Goal: Task Accomplishment & Management: Complete application form

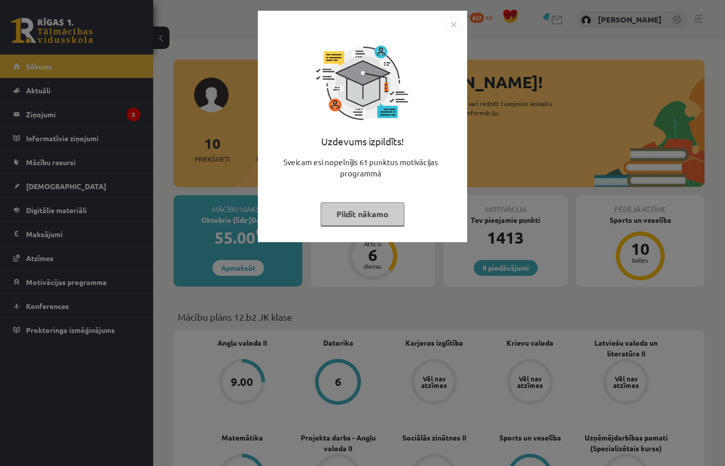
click at [363, 211] on button "Pildīt nākamo" at bounding box center [362, 214] width 84 height 23
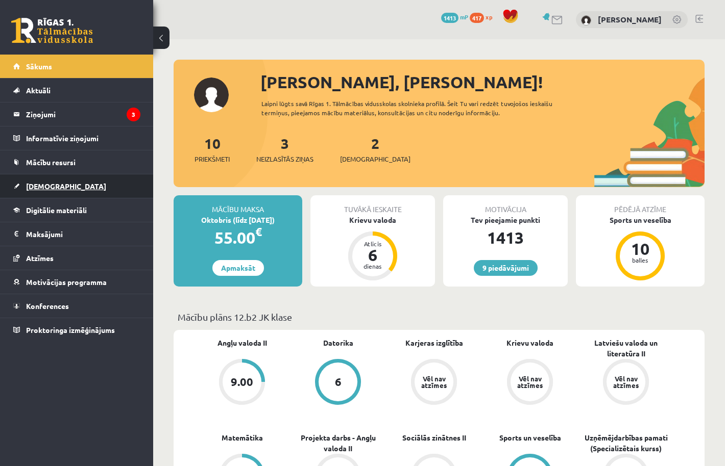
click at [59, 182] on link "[DEMOGRAPHIC_DATA]" at bounding box center [76, 186] width 127 height 23
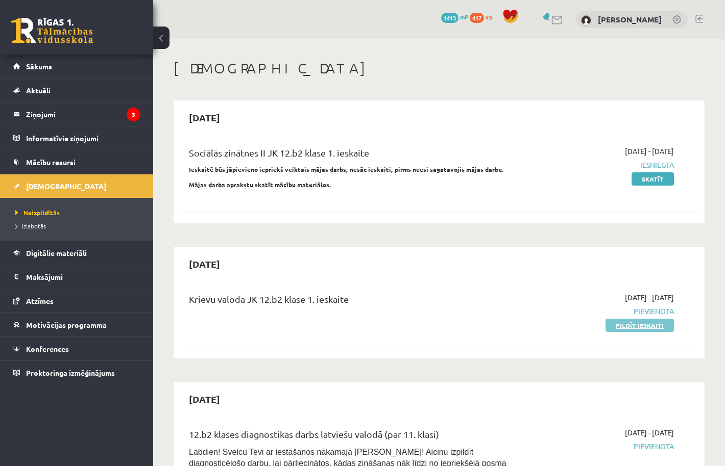
click at [610, 325] on link "Pildīt ieskaiti" at bounding box center [639, 325] width 68 height 13
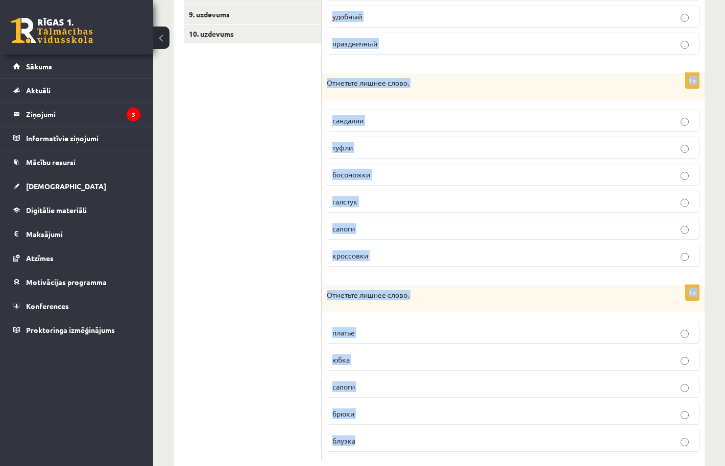
scroll to position [356, 0]
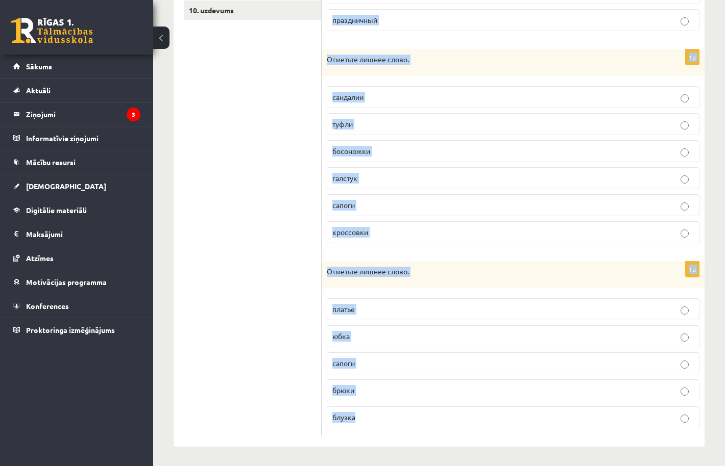
drag, startPoint x: 327, startPoint y: 201, endPoint x: 666, endPoint y: 429, distance: 409.3
click at [666, 429] on form "1p Отметьте лишнее слово нарядный шёлковый повседневный домашний удобный праздн…" at bounding box center [513, 132] width 362 height 609
copy form "Отметьте лишнее слово нарядный шёлковый повседневный домашний удобный праздничн…"
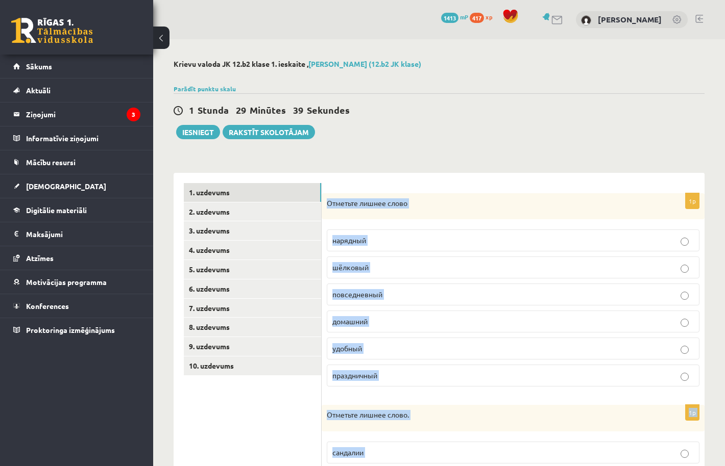
click at [365, 200] on p "Отметьте лишнее слово" at bounding box center [487, 204] width 321 height 10
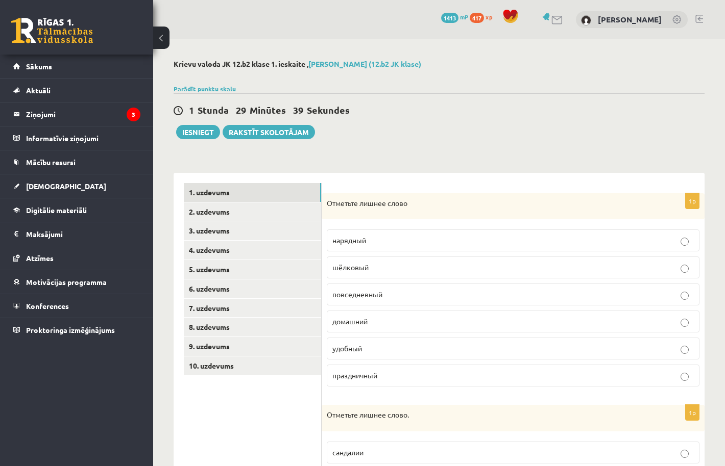
scroll to position [0, 0]
click at [367, 260] on label "шёлковый" at bounding box center [513, 268] width 373 height 22
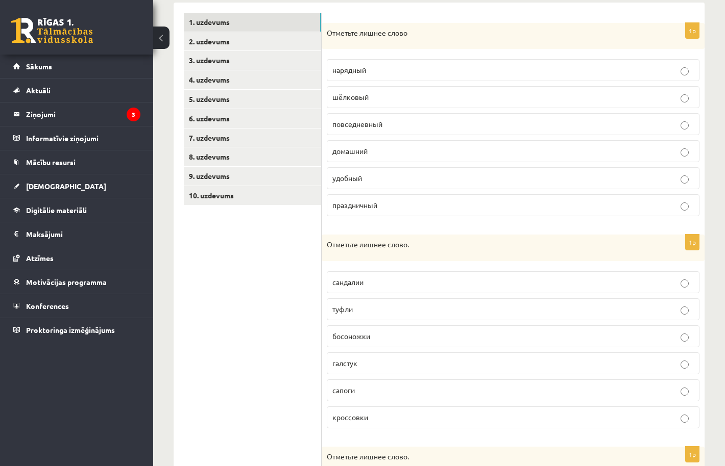
scroll to position [172, 0]
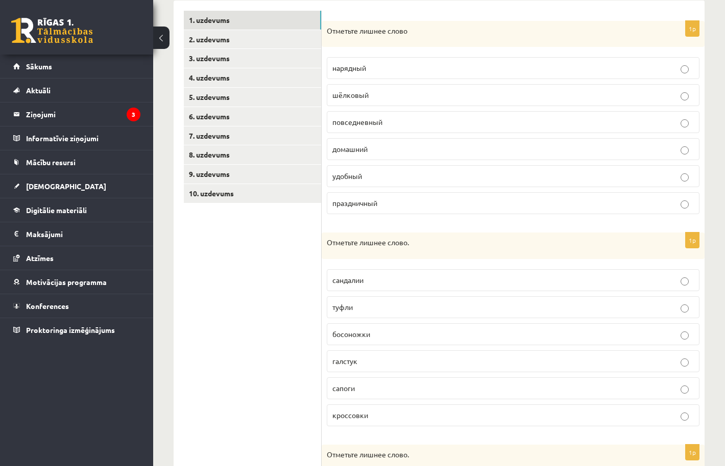
click at [403, 364] on p "галстук" at bounding box center [512, 361] width 361 height 11
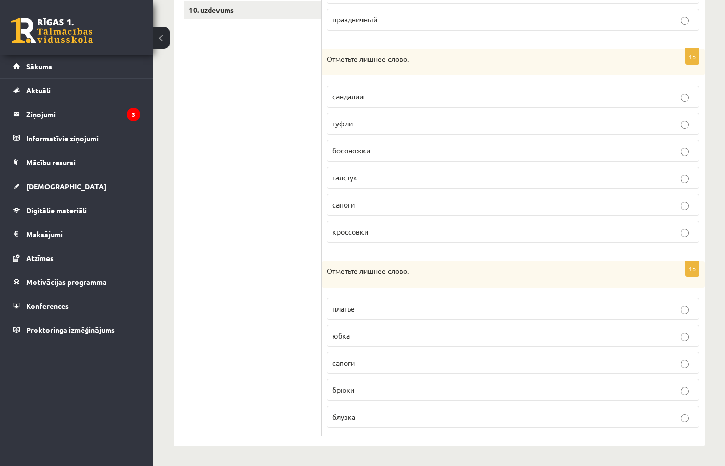
scroll to position [356, 0]
click at [373, 365] on p "сапоги" at bounding box center [512, 363] width 361 height 11
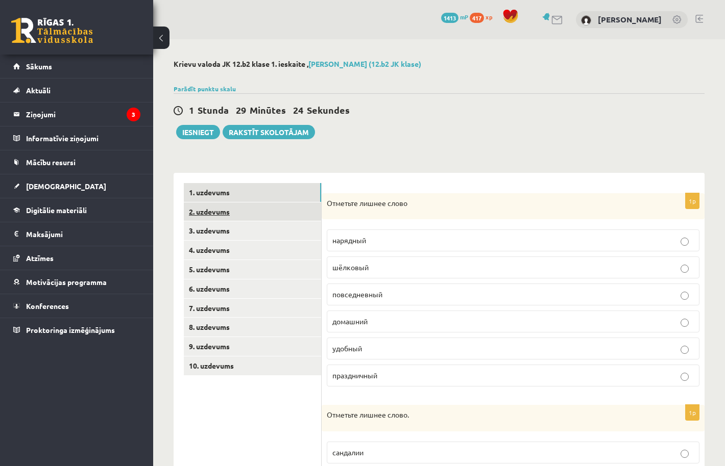
scroll to position [0, 0]
click at [278, 219] on link "2. uzdevums" at bounding box center [252, 212] width 137 height 19
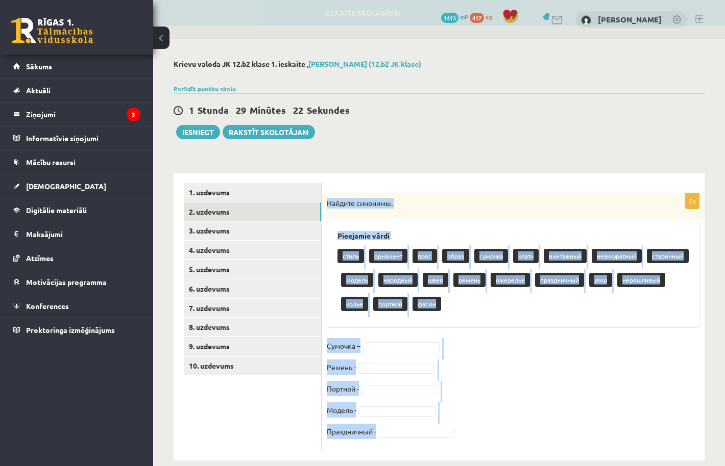
scroll to position [14, 0]
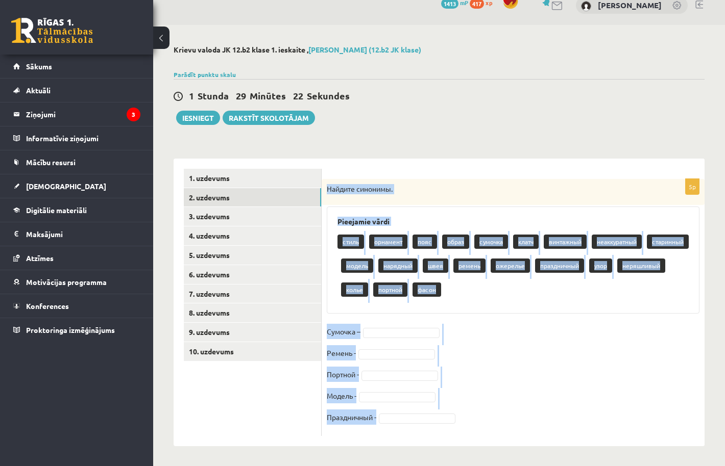
drag, startPoint x: 326, startPoint y: 202, endPoint x: 642, endPoint y: 504, distance: 437.5
copy div "Найдите синонимы. Pieejamie vārdi стиль орнамент пояс образ сумочка клатч винта…"
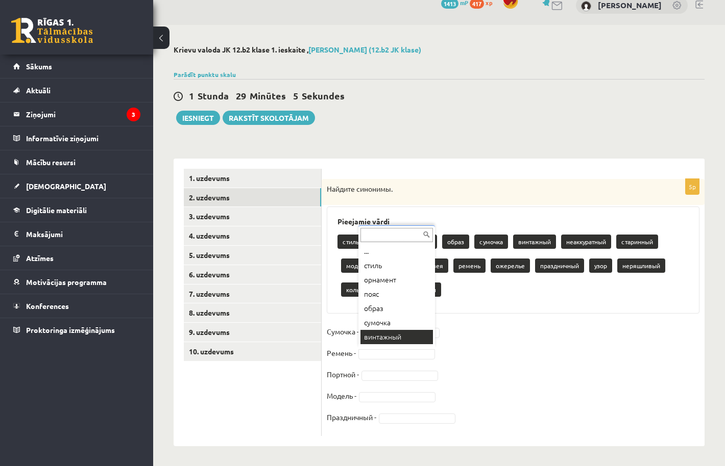
scroll to position [12, 0]
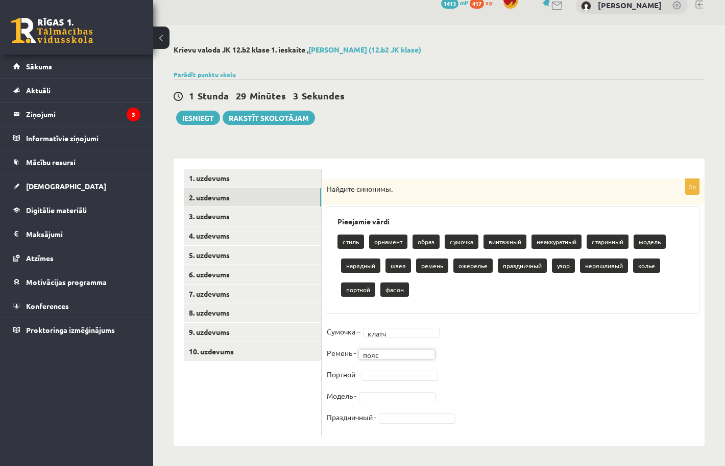
click at [386, 382] on fieldset "Сумочка – клатч ***** Ремень - пояс **** Портной - Модель - Праздничный -" at bounding box center [513, 377] width 373 height 107
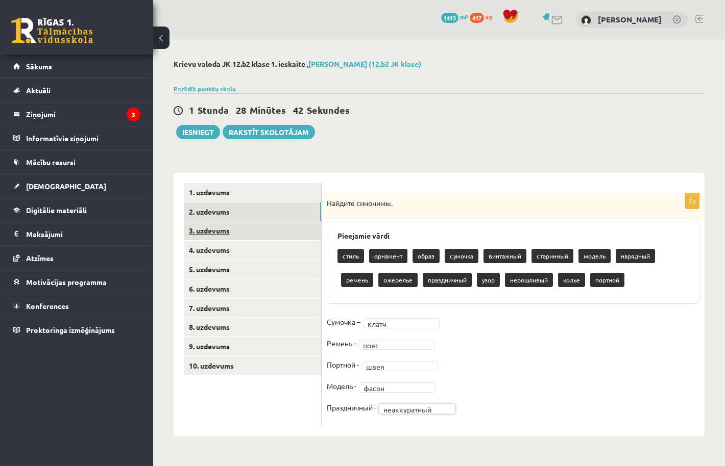
click at [286, 231] on link "3. uzdevums" at bounding box center [252, 230] width 137 height 19
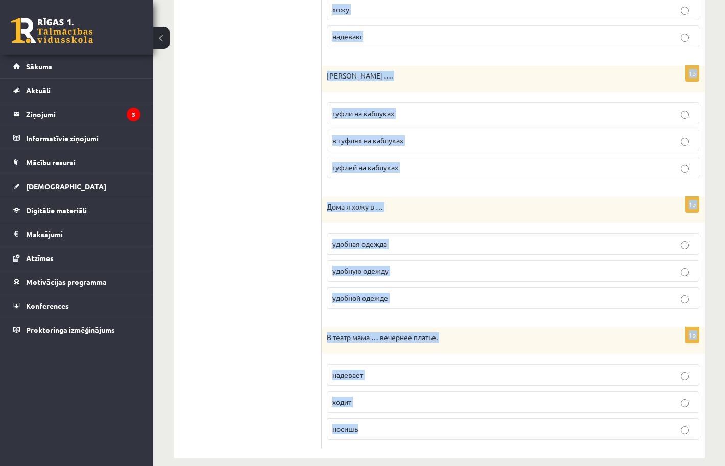
scroll to position [1054, 0]
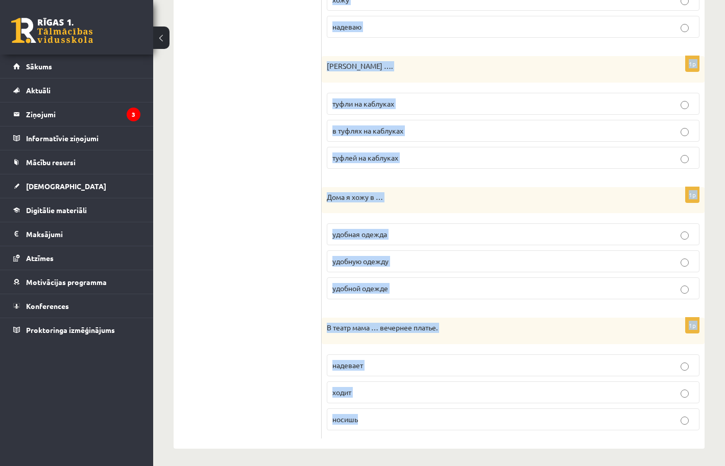
drag, startPoint x: 328, startPoint y: 201, endPoint x: 712, endPoint y: 435, distance: 450.0
copy form "Lore ipsum dolors amet …. consecte adipisci elitseddo 4e Tem incidid utl …, etd…"
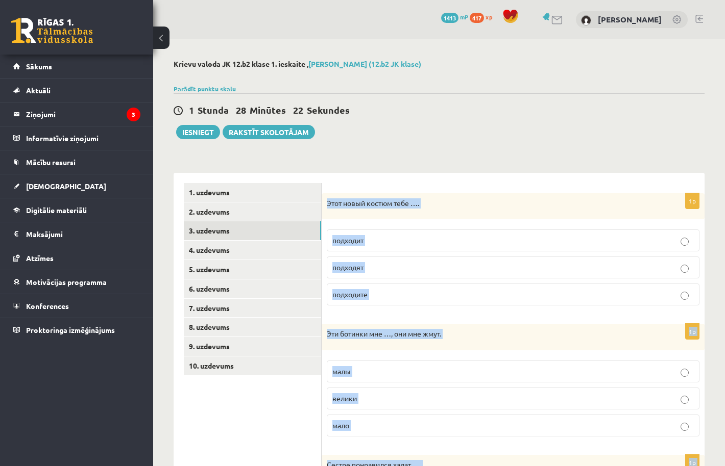
scroll to position [-1, 0]
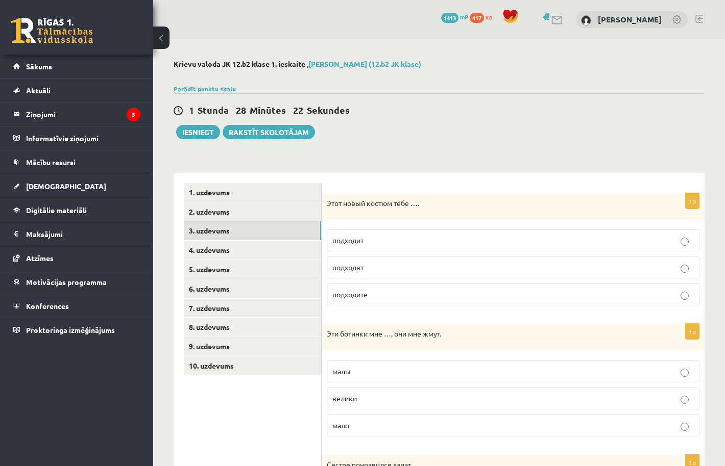
scroll to position [0, 0]
click at [370, 239] on p "подходит" at bounding box center [512, 240] width 361 height 11
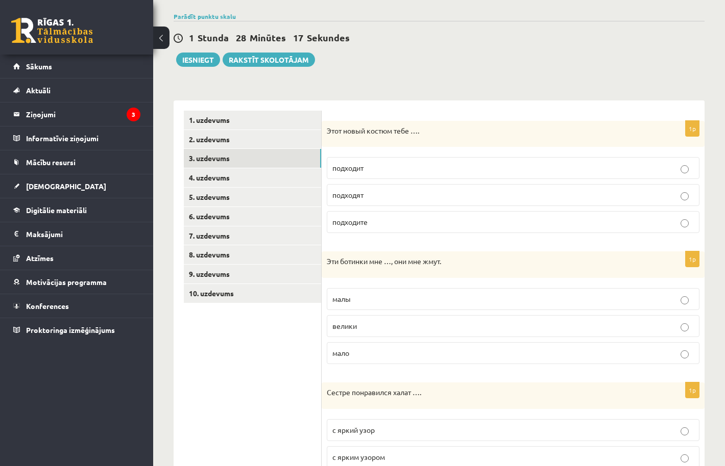
scroll to position [109, 0]
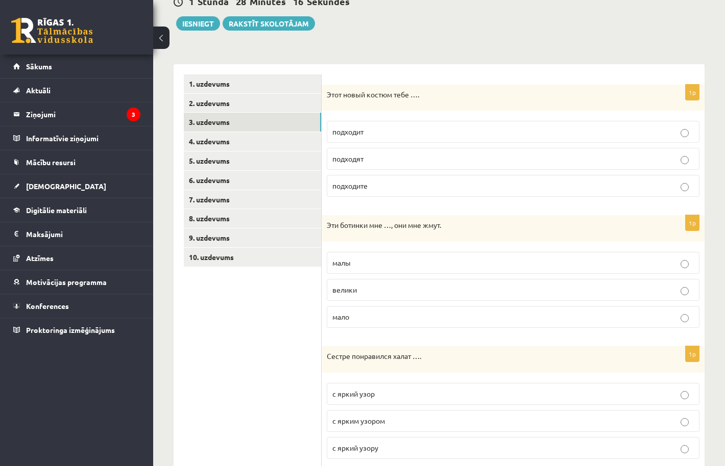
click at [385, 266] on p "малы" at bounding box center [512, 263] width 361 height 11
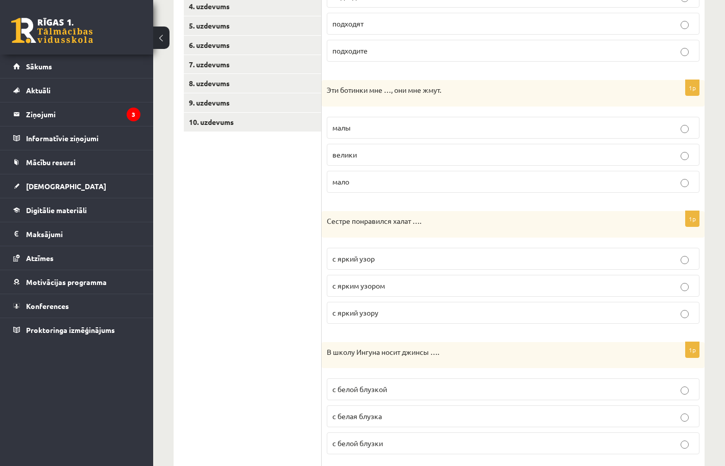
scroll to position [245, 0]
click at [417, 284] on p "с ярким узором" at bounding box center [512, 284] width 361 height 11
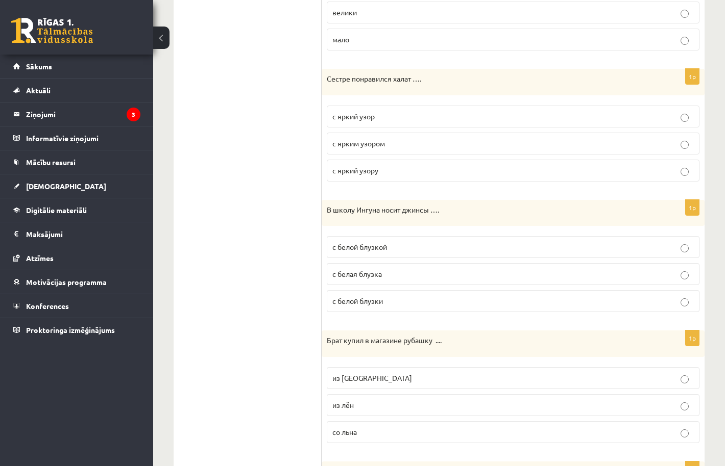
scroll to position [387, 0]
click at [452, 250] on p "с белой блузкой" at bounding box center [512, 246] width 361 height 11
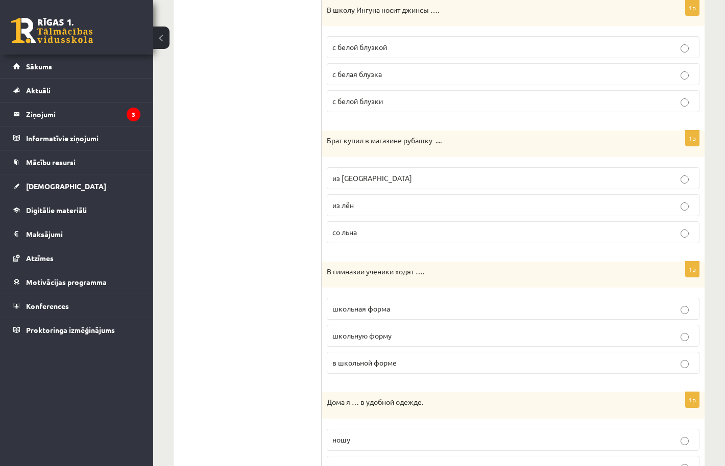
scroll to position [620, 0]
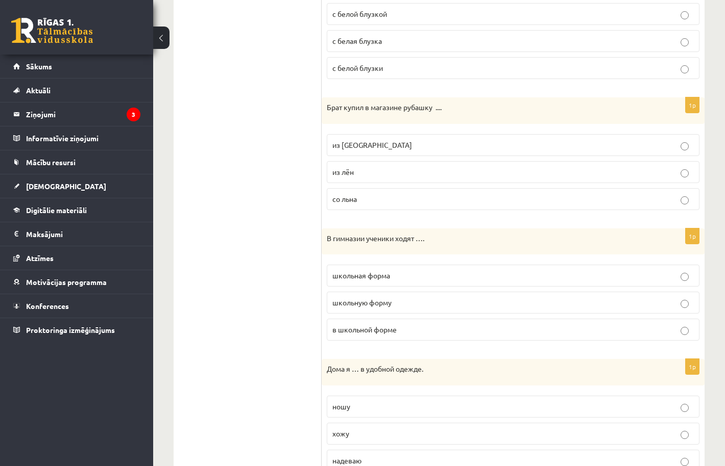
click at [398, 147] on p "из [GEOGRAPHIC_DATA]" at bounding box center [512, 145] width 361 height 11
click at [379, 329] on span "в школьной форме" at bounding box center [364, 329] width 64 height 9
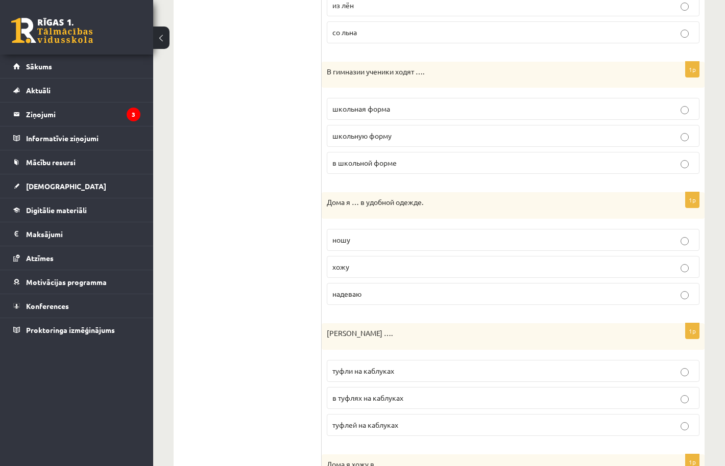
scroll to position [801, 0]
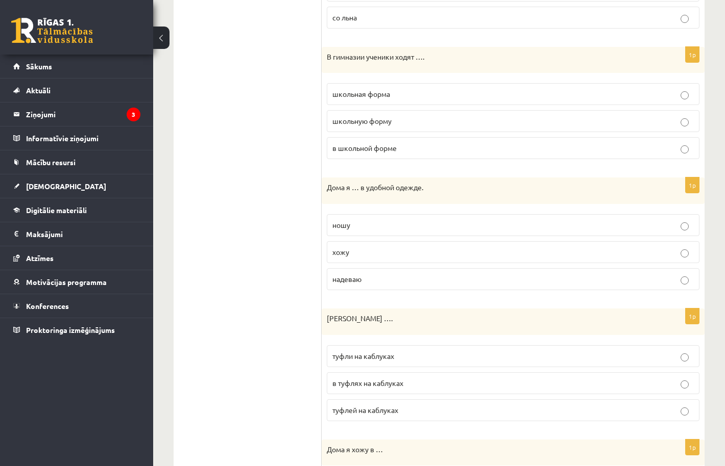
click at [431, 243] on label "хожу" at bounding box center [513, 252] width 373 height 22
click at [452, 365] on fieldset "туфли на каблуках в туфлях на каблуках туфлей на каблуках" at bounding box center [513, 382] width 373 height 84
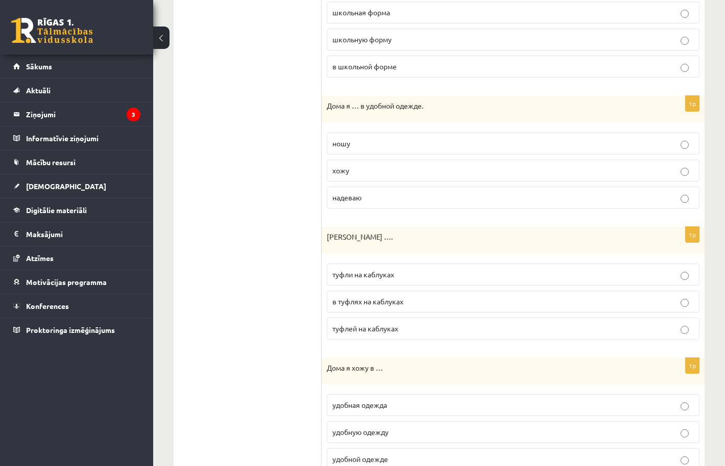
scroll to position [885, 0]
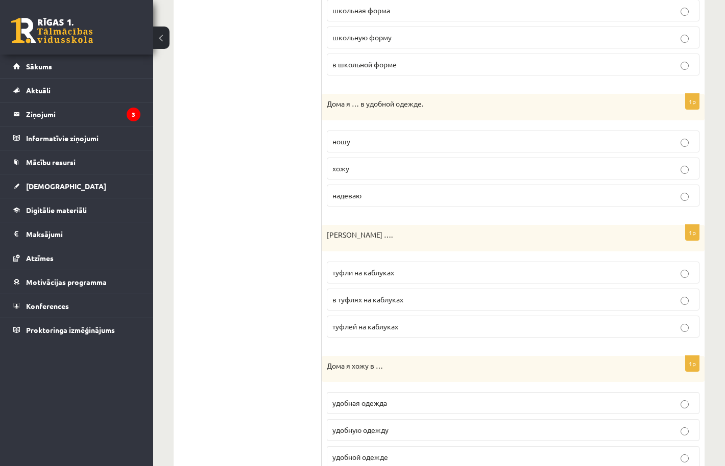
click at [390, 274] on span "туфли на каблуках" at bounding box center [363, 272] width 62 height 9
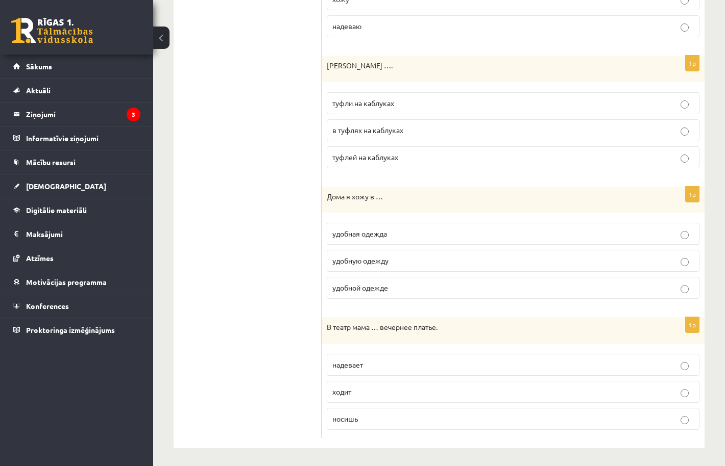
scroll to position [1054, 0]
click at [404, 260] on p "удобную одежду" at bounding box center [512, 261] width 361 height 11
click at [415, 355] on label "надевает" at bounding box center [513, 366] width 373 height 22
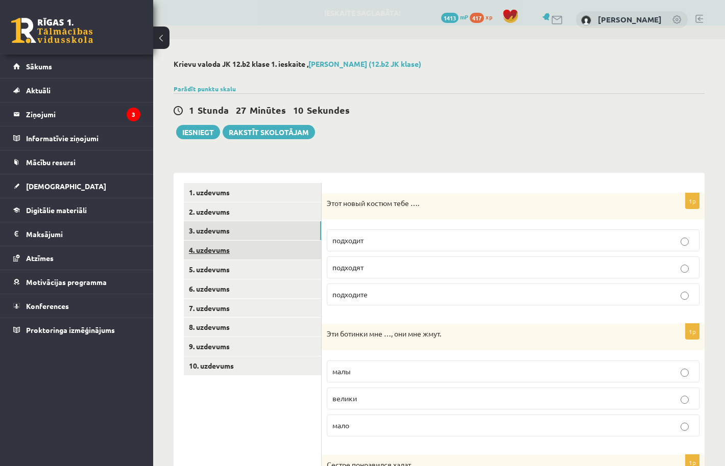
scroll to position [0, 0]
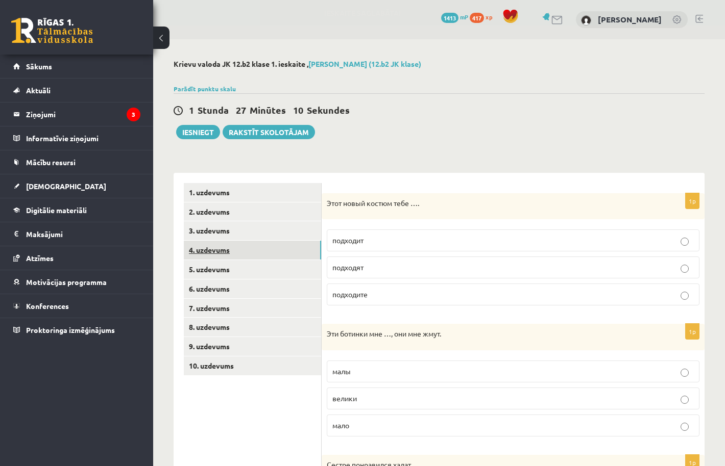
click at [246, 244] on link "4. uzdevums" at bounding box center [252, 250] width 137 height 19
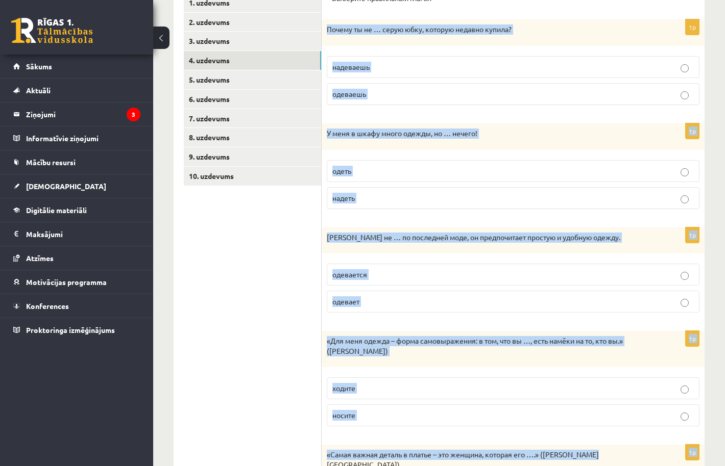
scroll to position [291, 0]
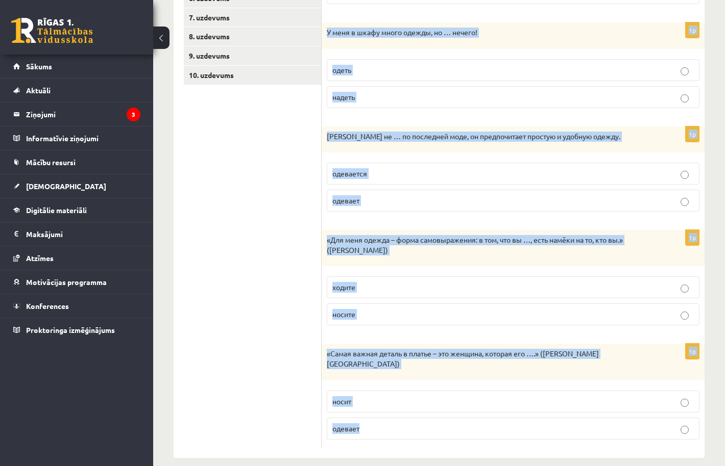
drag, startPoint x: 327, startPoint y: 216, endPoint x: 661, endPoint y: 504, distance: 441.2
copy form "Почему ты не … серую юбку, которую недавно купила? надеваешь одеваешь 1p У меня…"
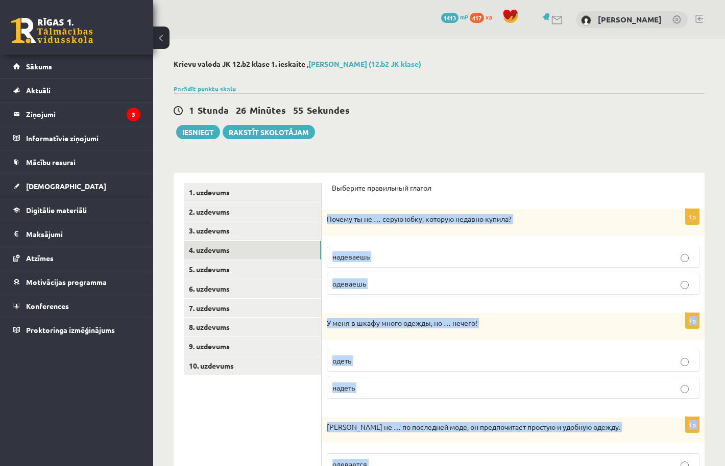
scroll to position [-1, 0]
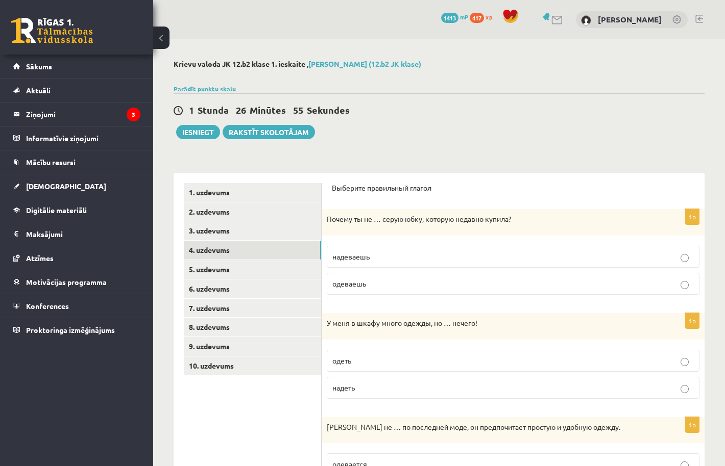
click at [352, 171] on div "**********" at bounding box center [439, 456] width 531 height 586
click at [354, 252] on span "надеваешь" at bounding box center [350, 256] width 37 height 9
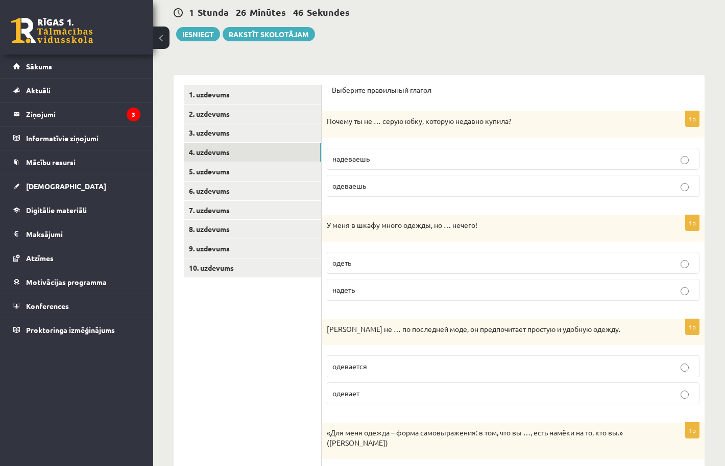
scroll to position [117, 0]
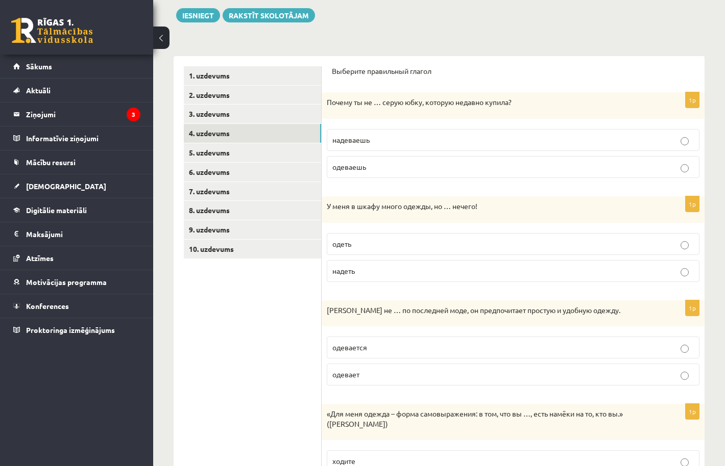
click at [404, 274] on p "надеть" at bounding box center [512, 271] width 361 height 11
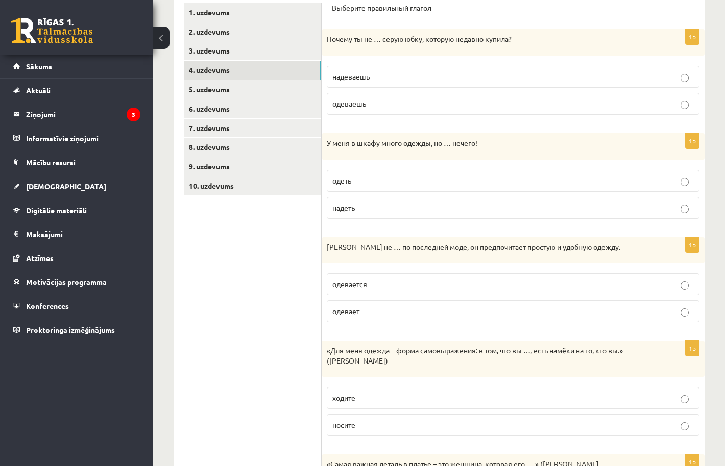
scroll to position [182, 0]
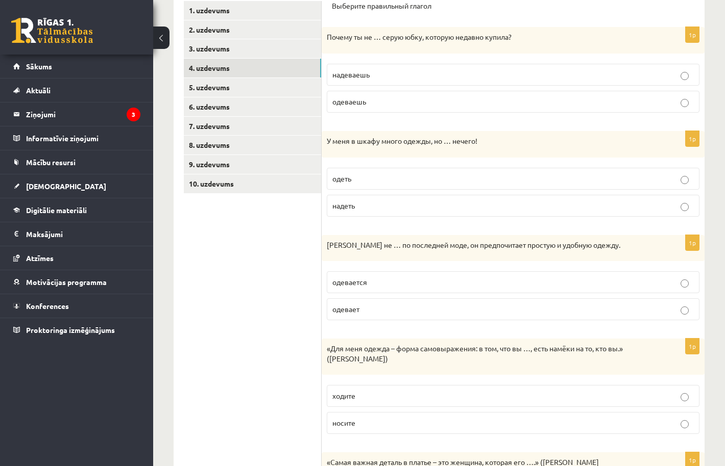
click at [400, 312] on p "одевает" at bounding box center [512, 309] width 361 height 11
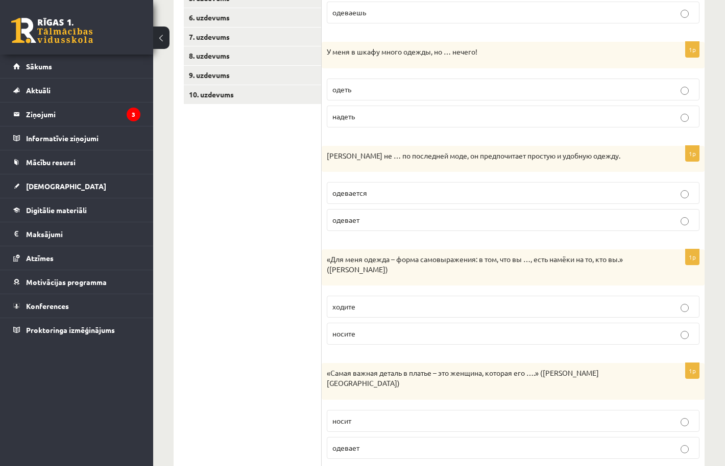
scroll to position [274, 0]
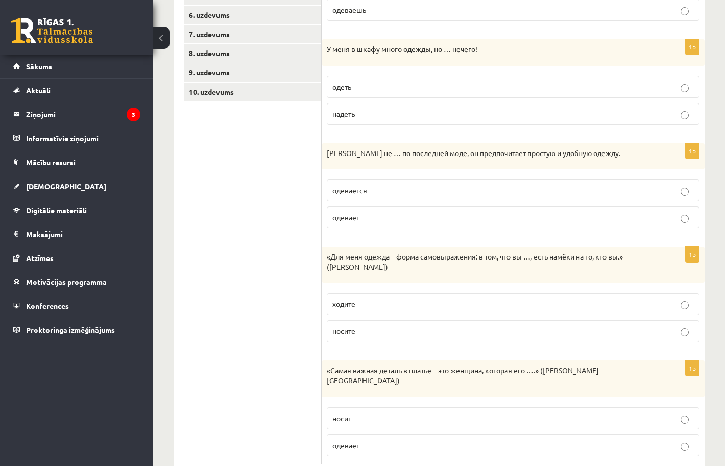
click at [398, 324] on label "носите" at bounding box center [513, 331] width 373 height 22
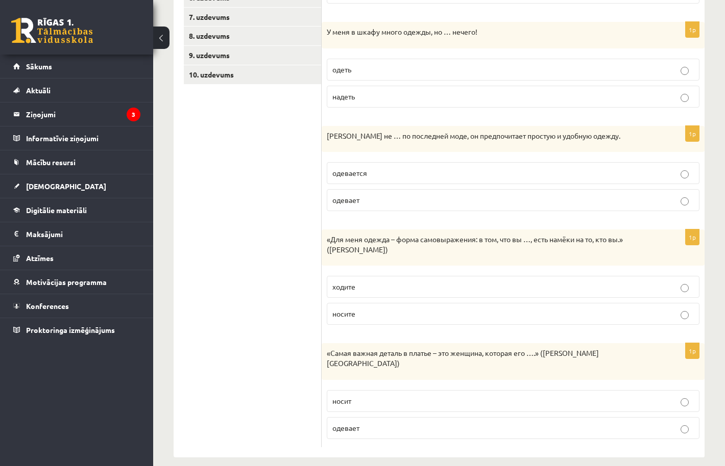
scroll to position [291, 0]
click at [389, 391] on label "носит" at bounding box center [513, 402] width 373 height 22
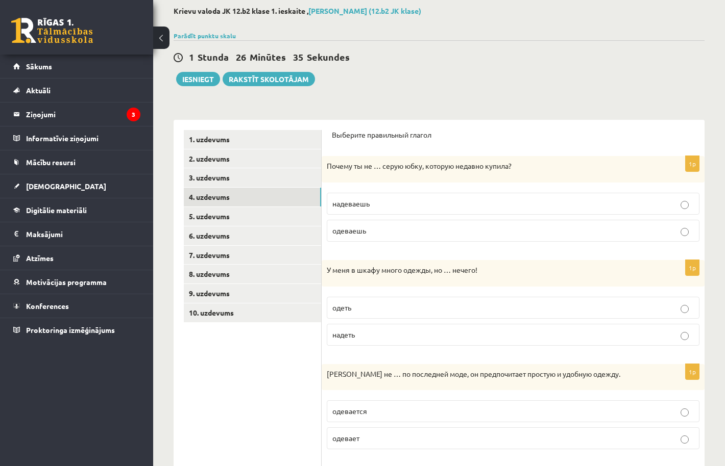
scroll to position [35, 0]
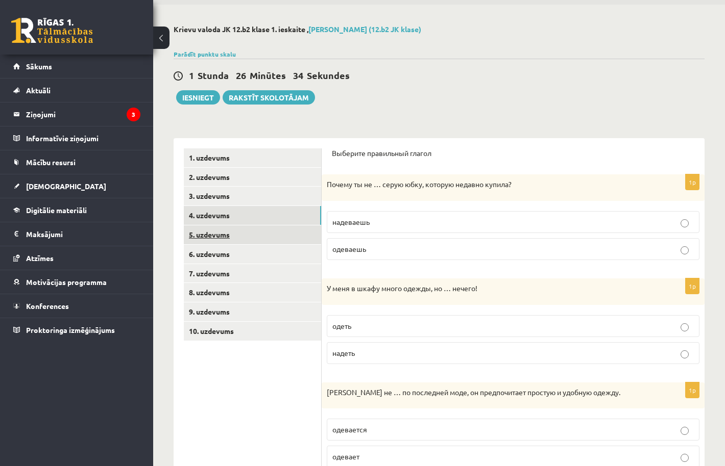
click at [261, 229] on link "5. uzdevums" at bounding box center [252, 235] width 137 height 19
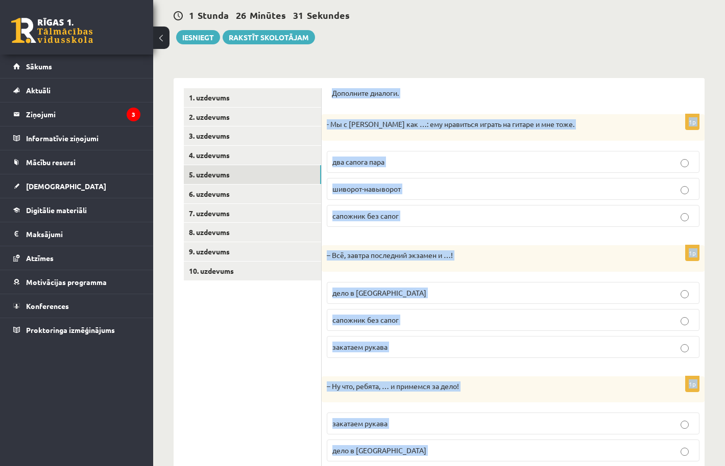
scroll to position [155, 0]
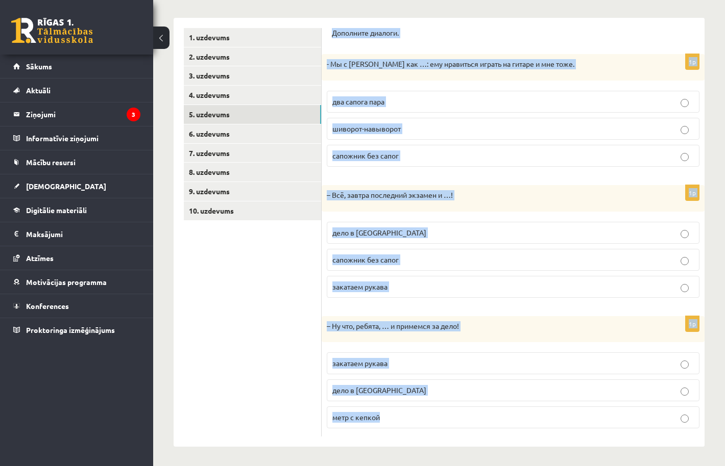
drag, startPoint x: 332, startPoint y: 153, endPoint x: 732, endPoint y: 504, distance: 532.3
click at [724, 311] on html "0 Dāvanas 1413 mP 417 xp [PERSON_NAME] Sākums Aktuāli Kā mācīties [PERSON_NAME]…" at bounding box center [362, 78] width 725 height 466
copy form "Дополните диалоги. 1p - Мы с [PERSON_NAME] как …: ему нравиться играть на гитар…"
click at [386, 110] on label "два сапога пара" at bounding box center [513, 102] width 373 height 22
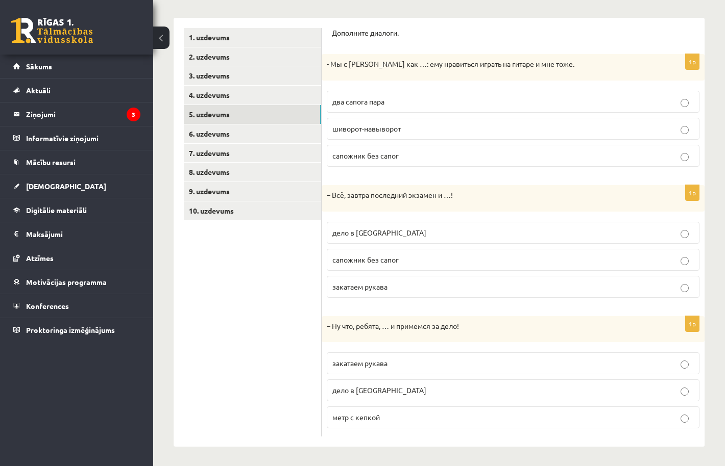
click at [387, 104] on p "два сапога пара" at bounding box center [512, 101] width 361 height 11
click at [387, 362] on span "закатаем рукава" at bounding box center [359, 363] width 55 height 9
click at [403, 232] on p "дело в [GEOGRAPHIC_DATA]" at bounding box center [512, 233] width 361 height 11
click at [226, 131] on link "6. uzdevums" at bounding box center [252, 134] width 137 height 19
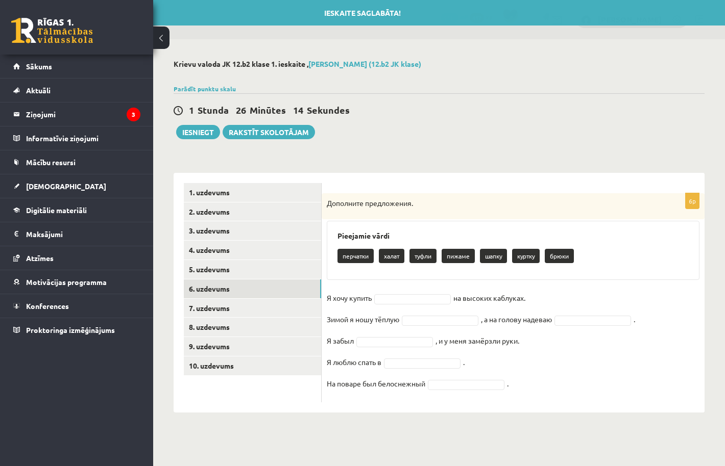
scroll to position [0, 0]
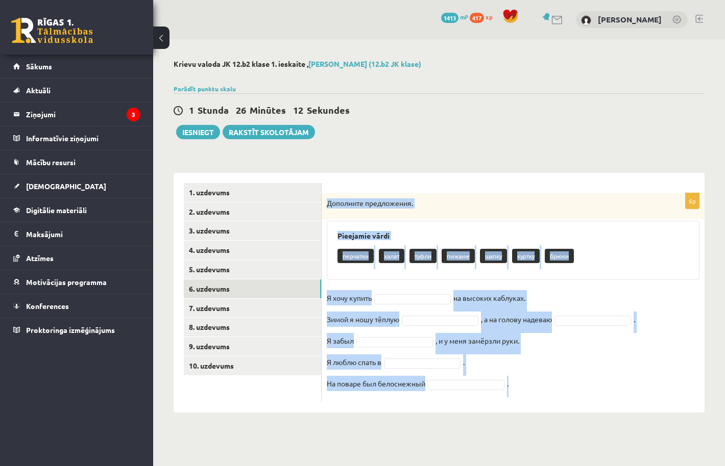
drag, startPoint x: 327, startPoint y: 200, endPoint x: 597, endPoint y: 504, distance: 406.0
click at [597, 466] on html "0 Dāvanas 1413 mP 417 xp [PERSON_NAME] Sākums Aktuāli Kā mācīties [PERSON_NAME]…" at bounding box center [362, 233] width 725 height 466
copy div "Дополните предложения. Pieejamie vārdi перчатки халат туфли пижаме шапку куртку…"
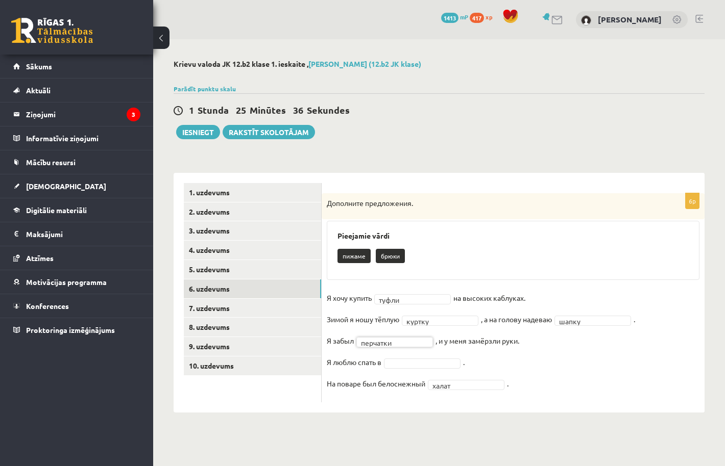
click at [406, 367] on fieldset "Я хочу купить туфли ***** на высоких каблуках. Зимой я ношу тёплую куртку *****…" at bounding box center [513, 343] width 373 height 107
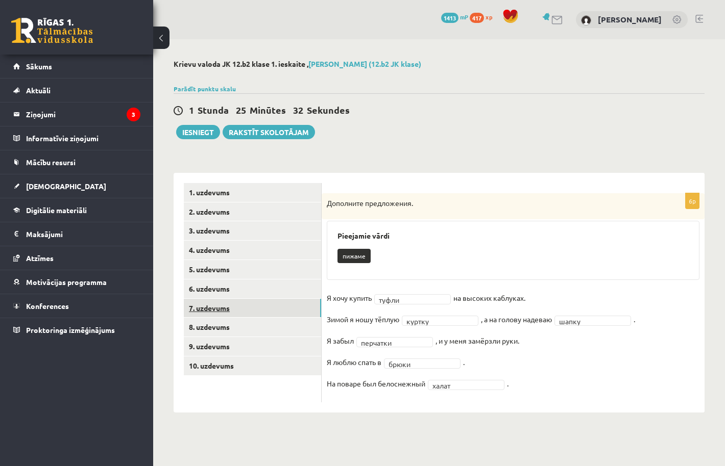
click at [236, 312] on link "7. uzdevums" at bounding box center [252, 308] width 137 height 19
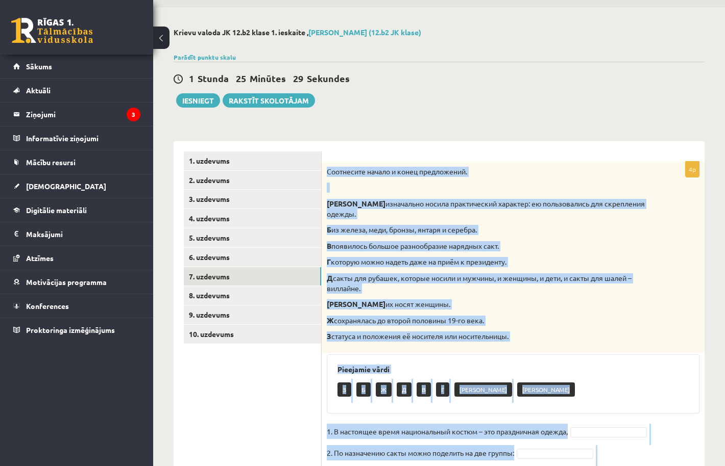
scroll to position [97, 0]
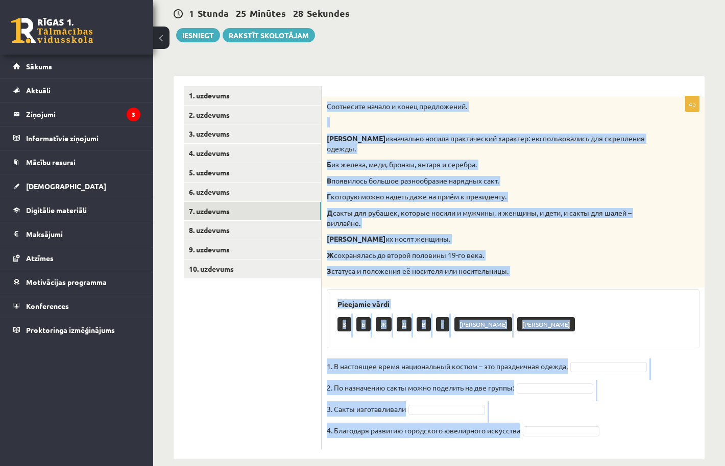
drag, startPoint x: 326, startPoint y: 168, endPoint x: 645, endPoint y: 504, distance: 463.5
click at [645, 369] on html "0 Dāvanas 1413 mP 417 xp [PERSON_NAME] Sākums Aktuāli Kā mācīties [PERSON_NAME]…" at bounding box center [362, 136] width 725 height 466
copy div "Loremipsum dolors a conse adipiscinge. S doeiusmodt incidi utlaboreetdo magnaal…"
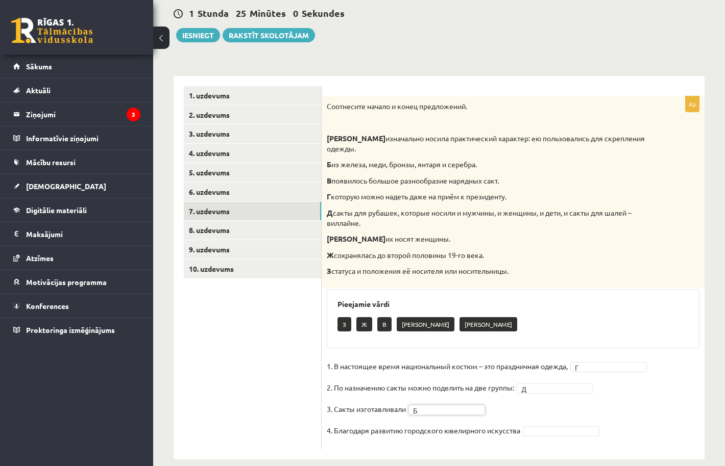
click at [573, 429] on fieldset "1. В настоящее время национальный костюм – это праздничная одежда, Г * 2. По на…" at bounding box center [513, 402] width 373 height 86
click at [280, 233] on link "8. uzdevums" at bounding box center [252, 230] width 137 height 19
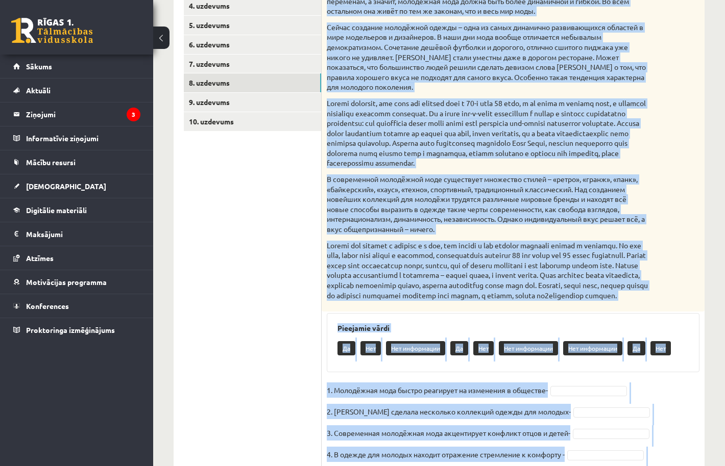
scroll to position [313, 0]
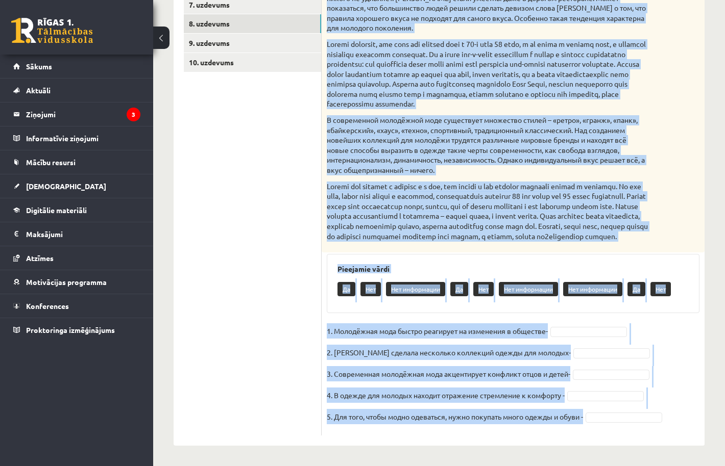
drag, startPoint x: 328, startPoint y: 54, endPoint x: 674, endPoint y: 504, distance: 567.0
copy div "Loremipsum dolor s ametconse adipisc. Elitsed doeiusm temporinci utla etdolor m…"
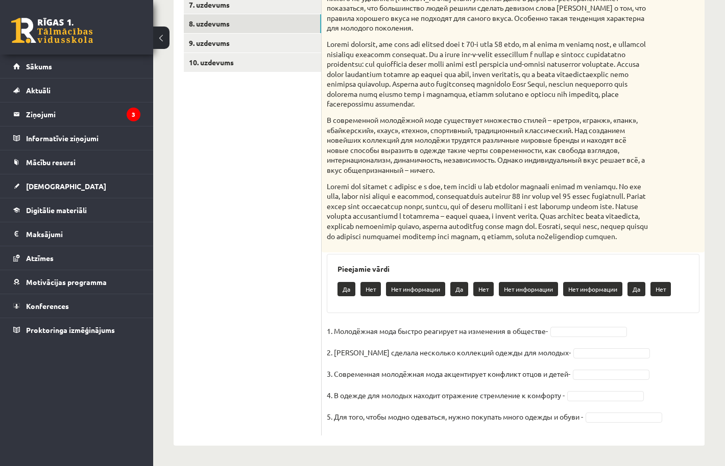
click at [574, 325] on fieldset "1. Молодёжная мода быстро реагирует на изменения в обществе- 2. [PERSON_NAME] с…" at bounding box center [513, 377] width 373 height 107
click at [581, 345] on fieldset "1. Молодёжная мода быстро реагирует на изменения в обществе- Да ** 2. [PERSON_N…" at bounding box center [513, 377] width 373 height 107
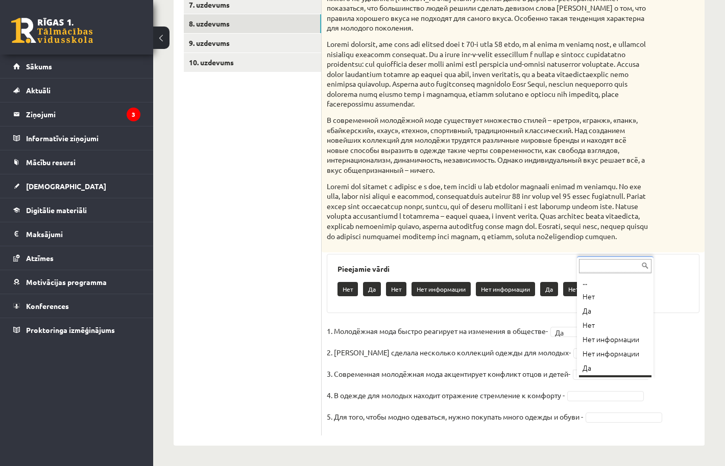
scroll to position [12, 0]
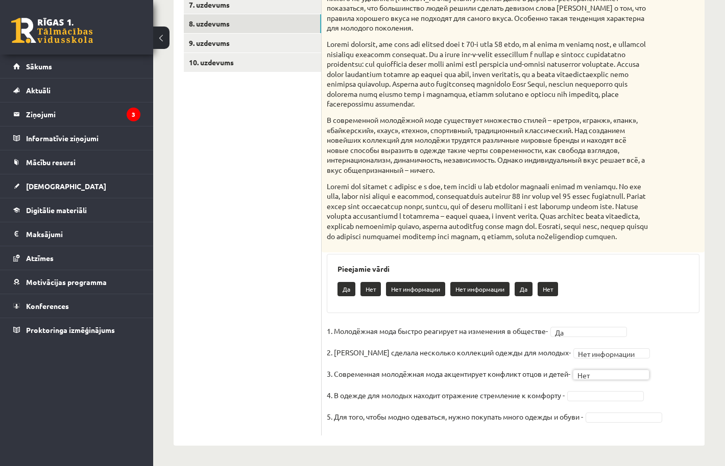
click at [608, 408] on fieldset "**********" at bounding box center [513, 377] width 373 height 107
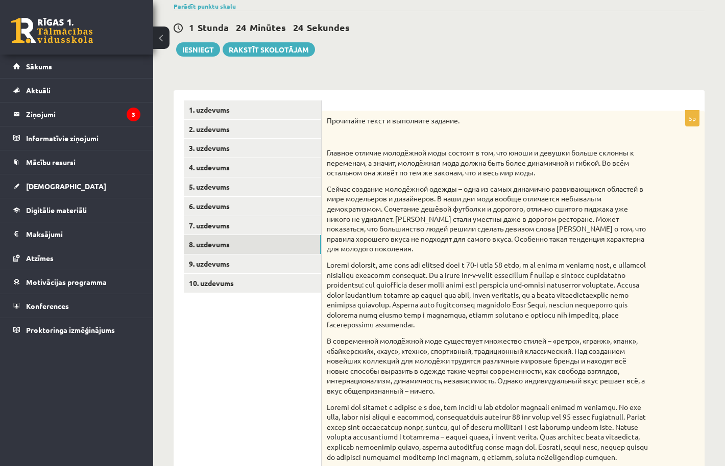
scroll to position [43, 0]
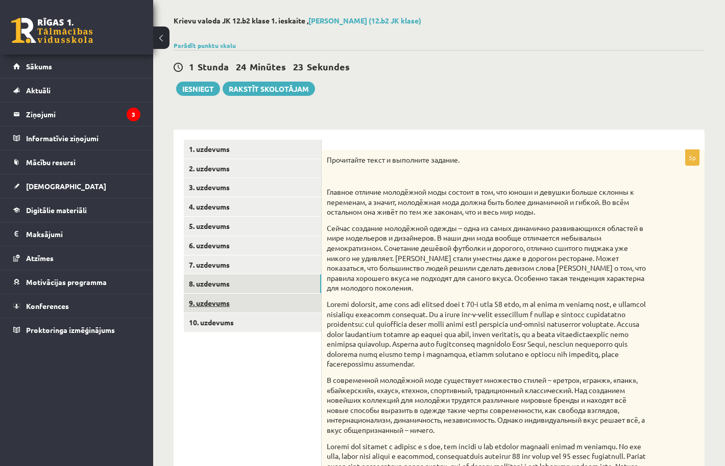
click at [226, 298] on link "9. uzdevums" at bounding box center [252, 303] width 137 height 19
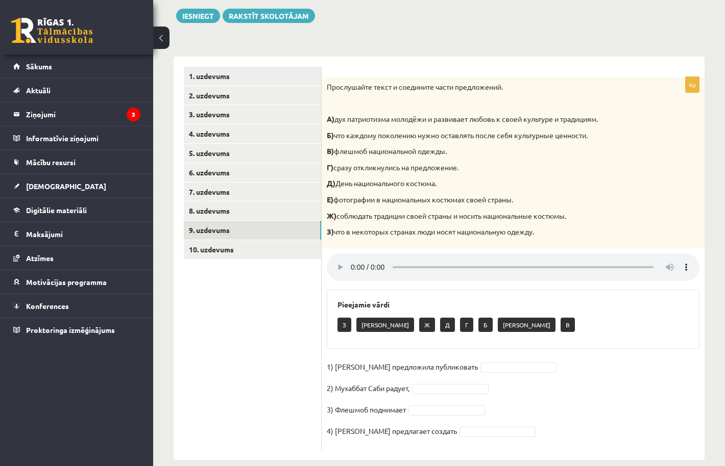
scroll to position [116, 0]
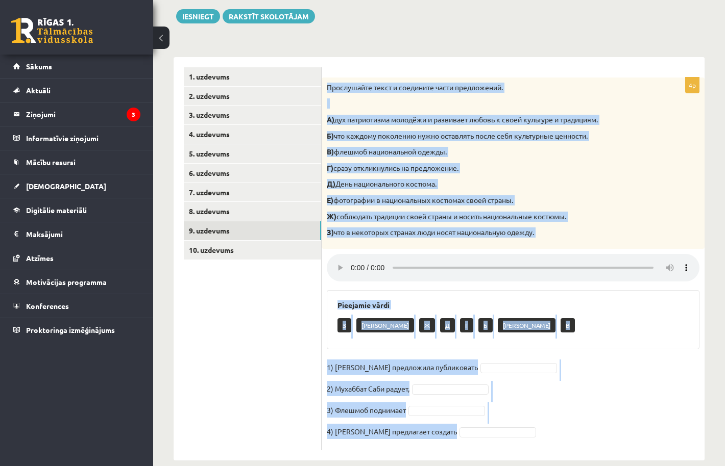
drag, startPoint x: 325, startPoint y: 81, endPoint x: 619, endPoint y: 446, distance: 468.1
click at [619, 446] on div "4p Прослушайте текст и соедините части предложений. А) дух патриотизма молодёжи…" at bounding box center [512, 259] width 383 height 404
copy div "Loremipsumd sitam c adipiscin elits doeiusmodte. I) utl etdoloremag aliquaen a …"
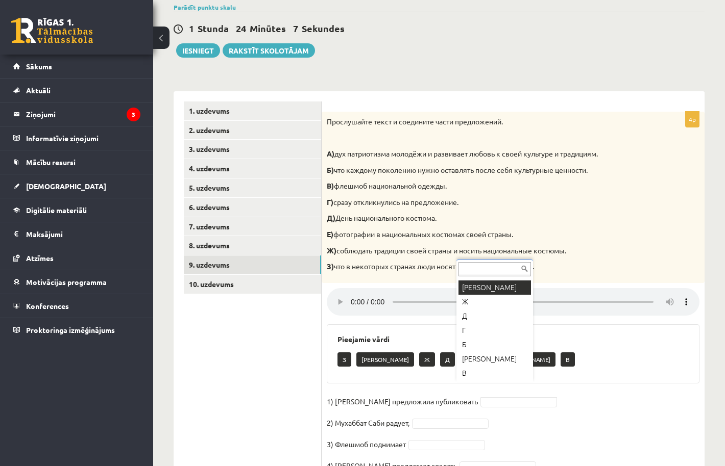
scroll to position [27, 0]
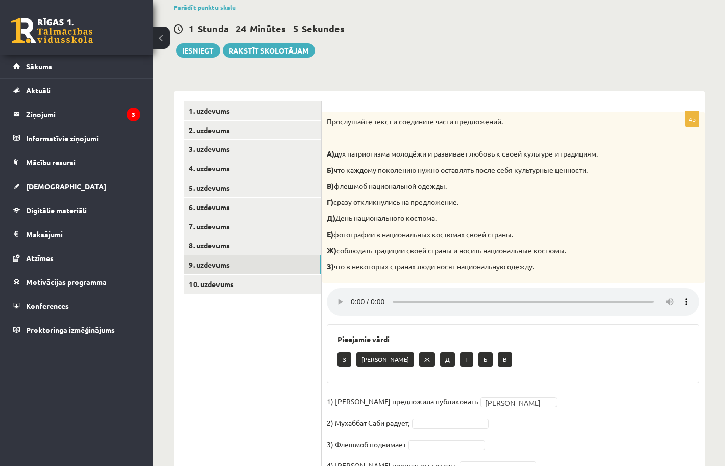
click at [452, 402] on fieldset "1) [PERSON_NAME] предложила публиковать Е * 2) [PERSON_NAME] радует, 3) Флешмоб…" at bounding box center [513, 437] width 373 height 86
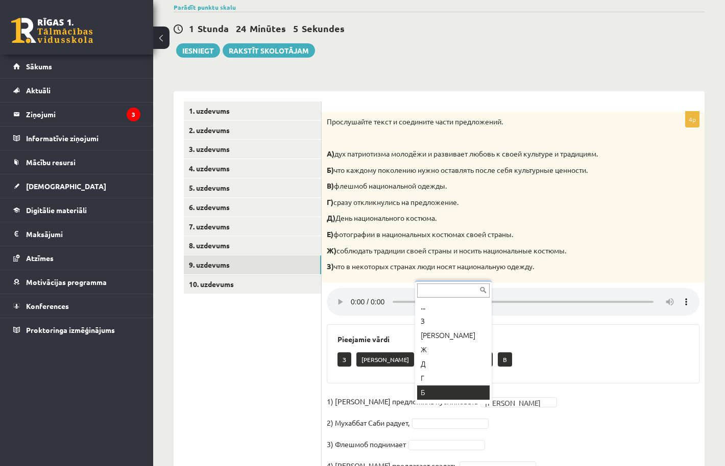
scroll to position [12, 0]
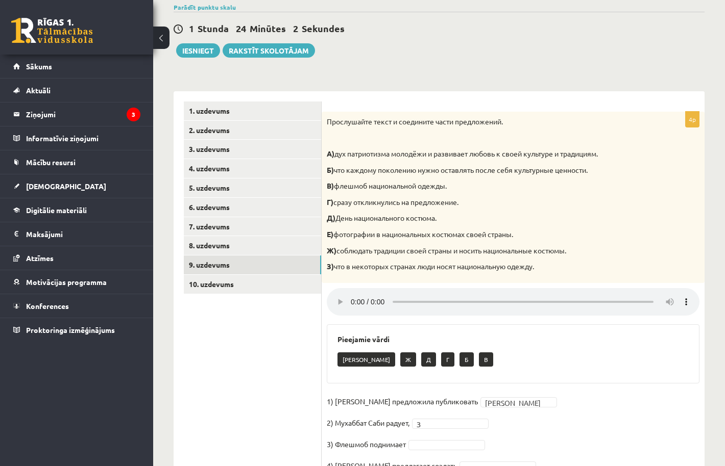
click at [527, 2] on div "**********" at bounding box center [439, 237] width 572 height 558
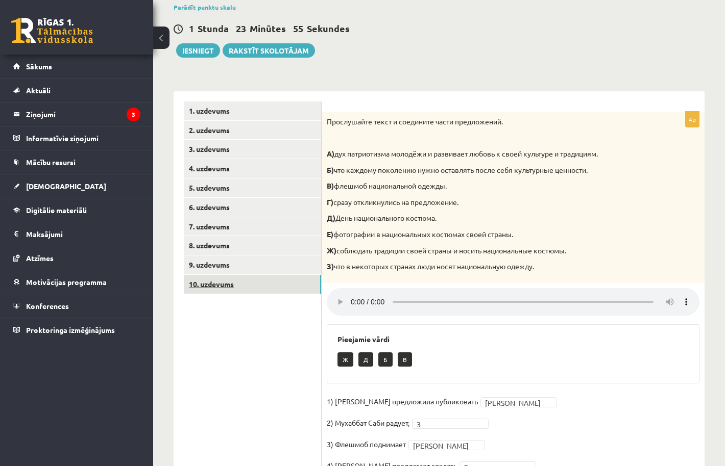
click at [281, 277] on link "10. uzdevums" at bounding box center [252, 284] width 137 height 19
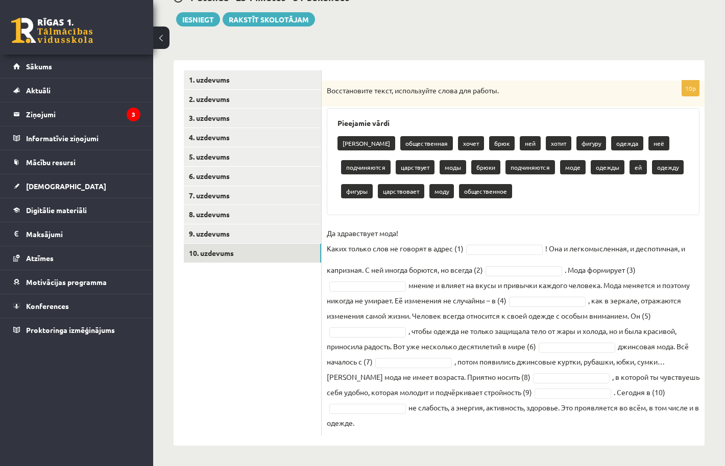
scroll to position [112, 0]
drag, startPoint x: 326, startPoint y: 90, endPoint x: 769, endPoint y: 445, distance: 567.4
click at [724, 354] on html "0 Dāvanas 1413 mP 417 xp [PERSON_NAME] Sākums Aktuāli Kā mācīties [PERSON_NAME]…" at bounding box center [362, 121] width 725 height 466
copy div "Loremipsumdo sitam, consectetur adipi eli seddoe. Temporinc utlab etdolo magnaa…"
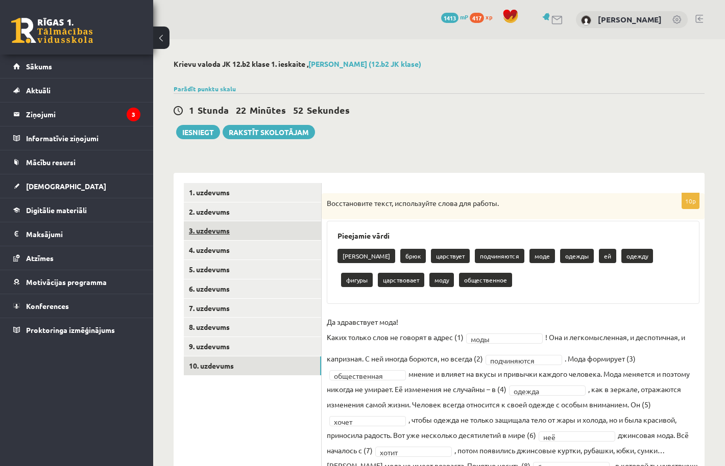
scroll to position [0, 0]
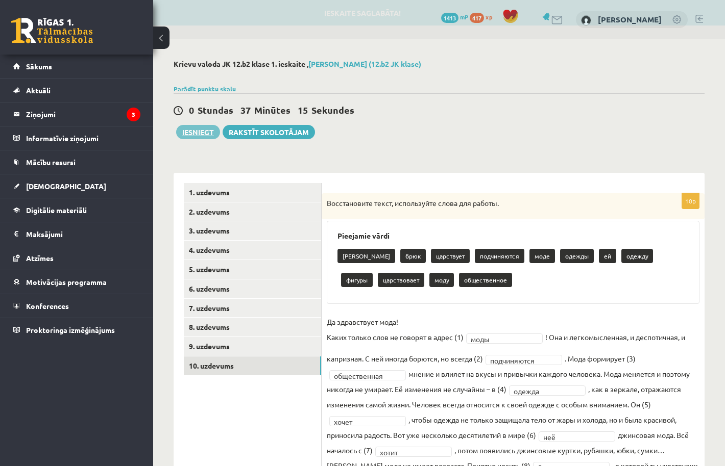
click at [211, 128] on button "Iesniegt" at bounding box center [198, 132] width 44 height 14
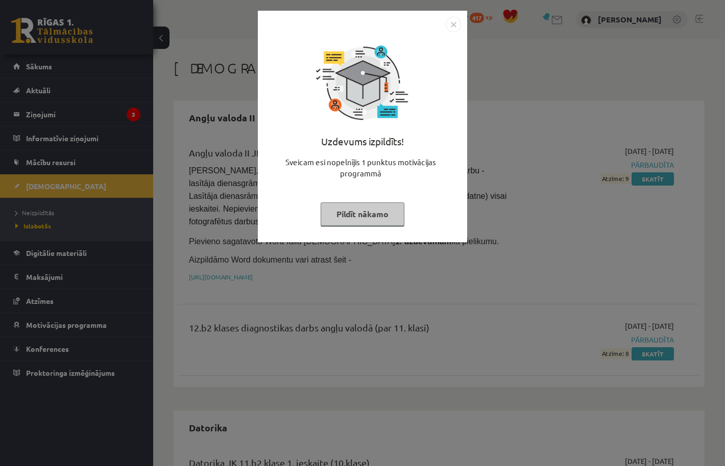
click at [356, 217] on button "Pildīt nākamo" at bounding box center [362, 214] width 84 height 23
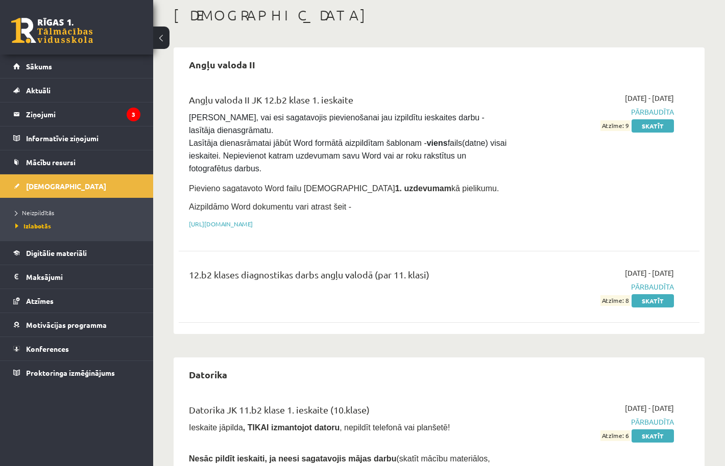
scroll to position [82, 0]
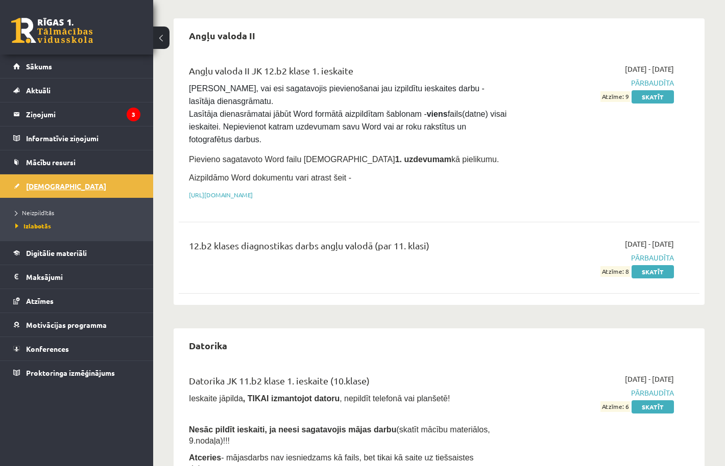
click at [51, 187] on span "[DEMOGRAPHIC_DATA]" at bounding box center [66, 186] width 80 height 9
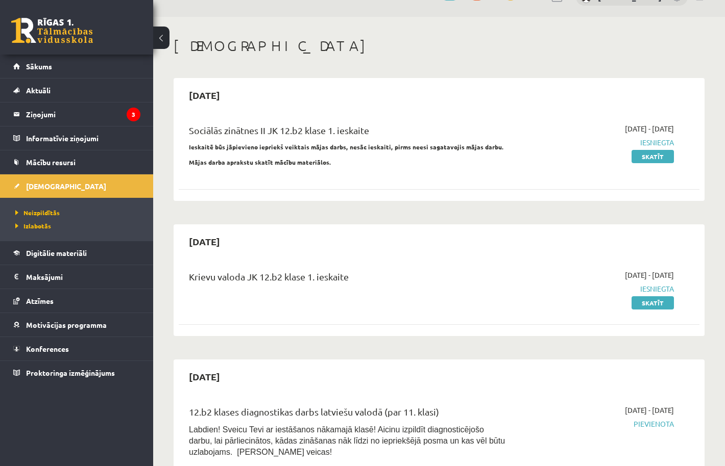
scroll to position [10, 0]
